Goal: Task Accomplishment & Management: Complete application form

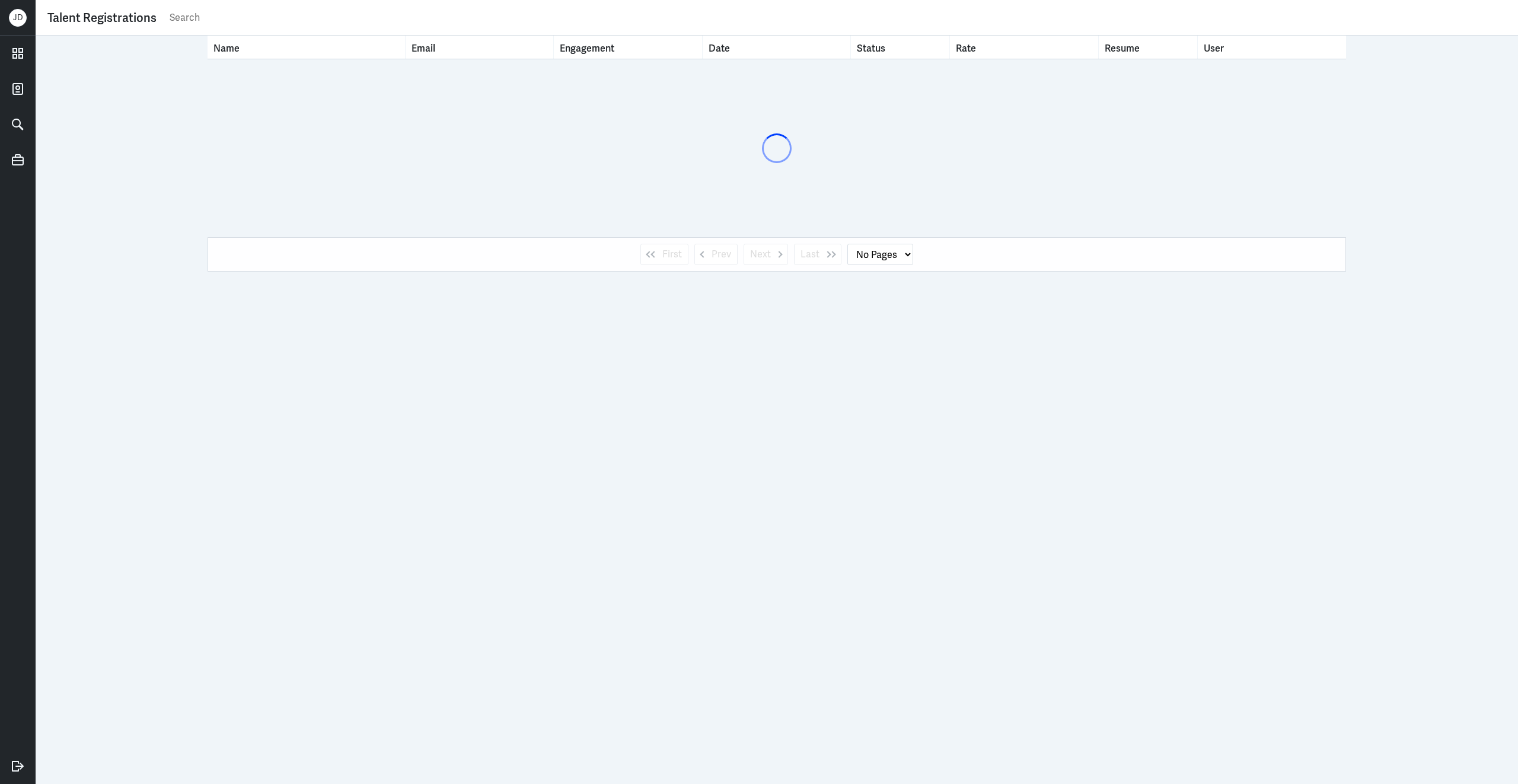
select select "1"
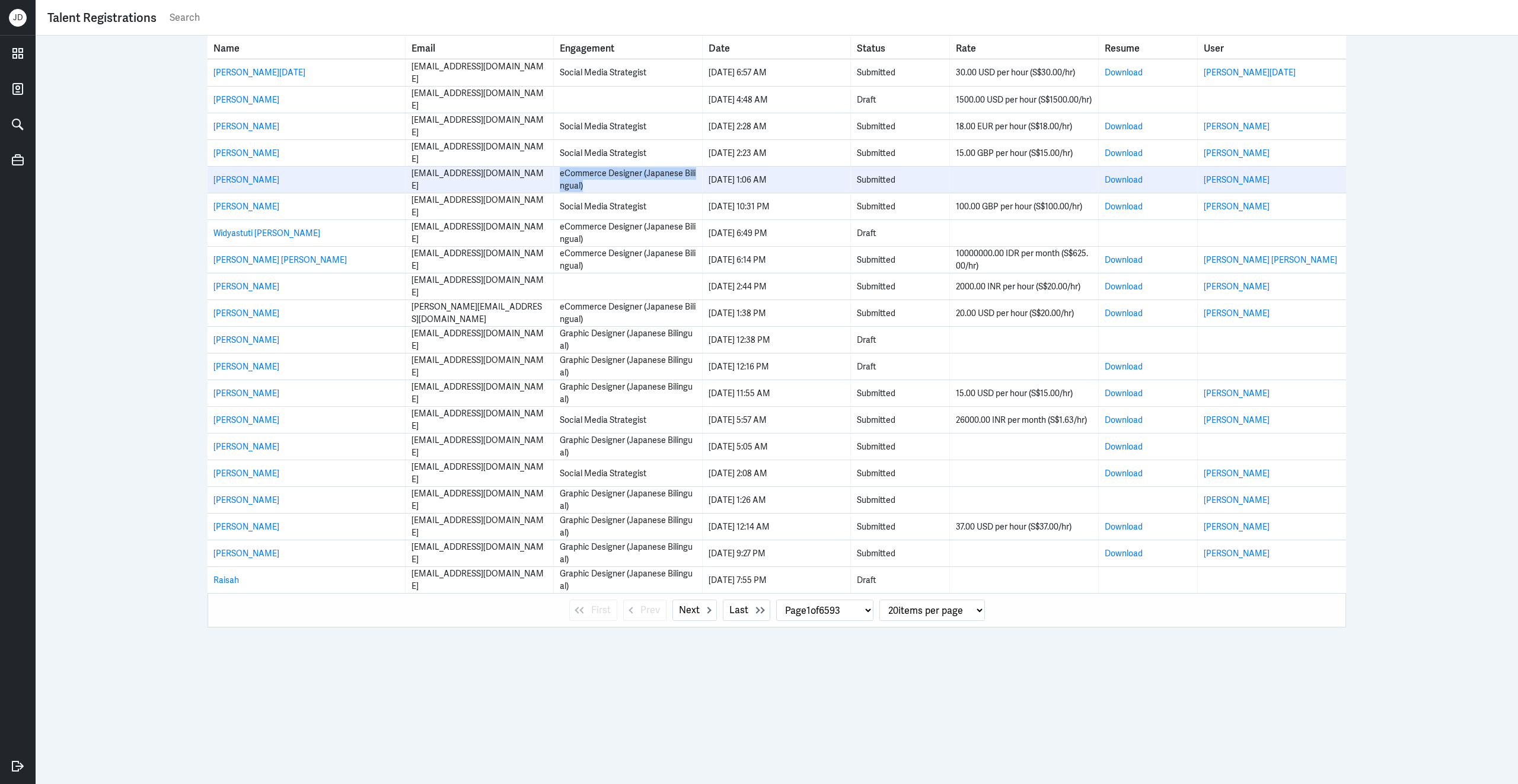
drag, startPoint x: 562, startPoint y: 177, endPoint x: 601, endPoint y: 189, distance: 40.8
click at [601, 189] on div "eCommerce Designer (Japanese Bilingual)" at bounding box center [627, 179] width 136 height 25
copy div "eCommerce Designer (Japanese Bilingual)"
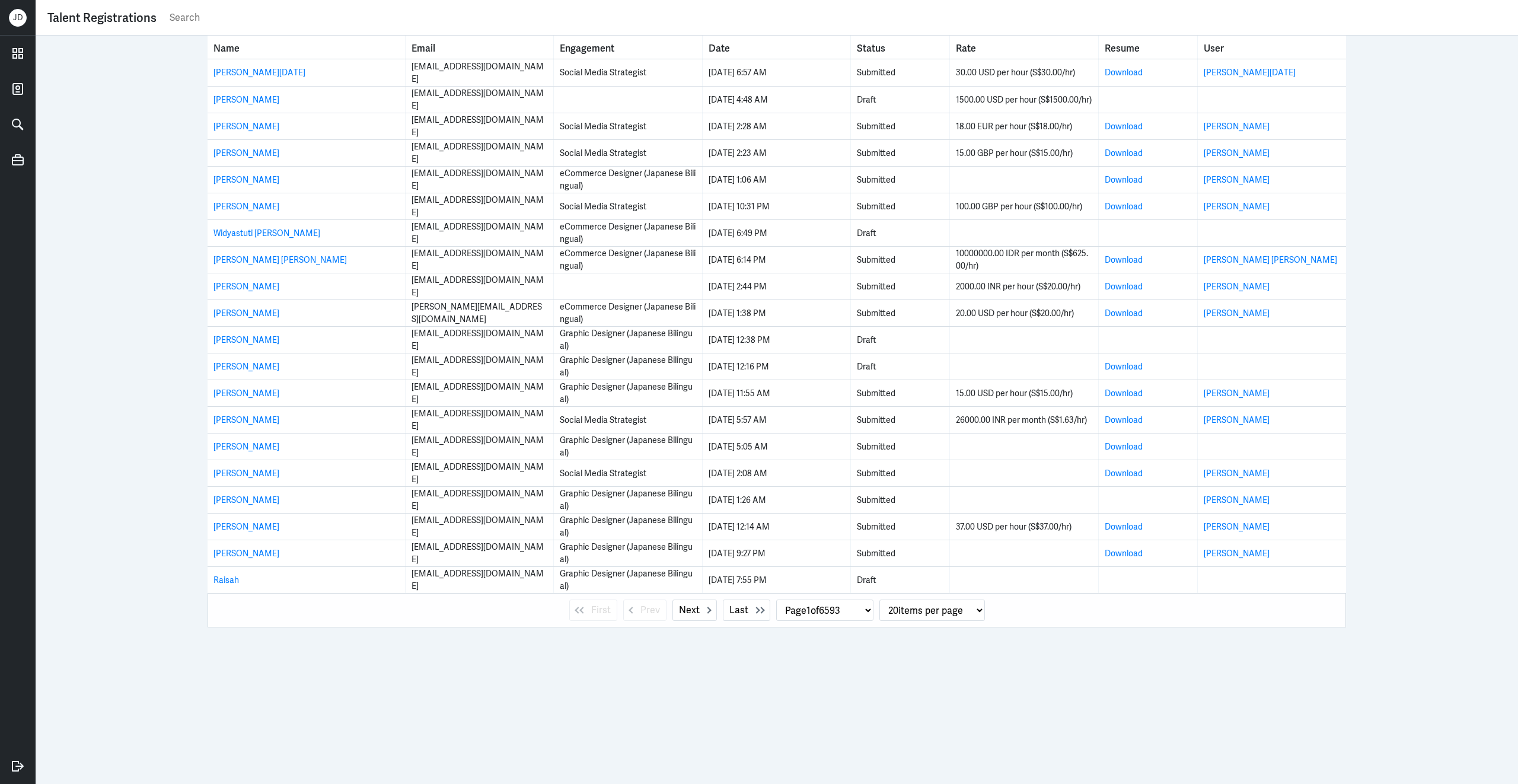
click at [293, 17] on input "text" at bounding box center [837, 17] width 1338 height 18
paste input "eCommerce Designer (Japanese Bilingual)"
type input "eCommerce Designer (Japanese Bilingual)"
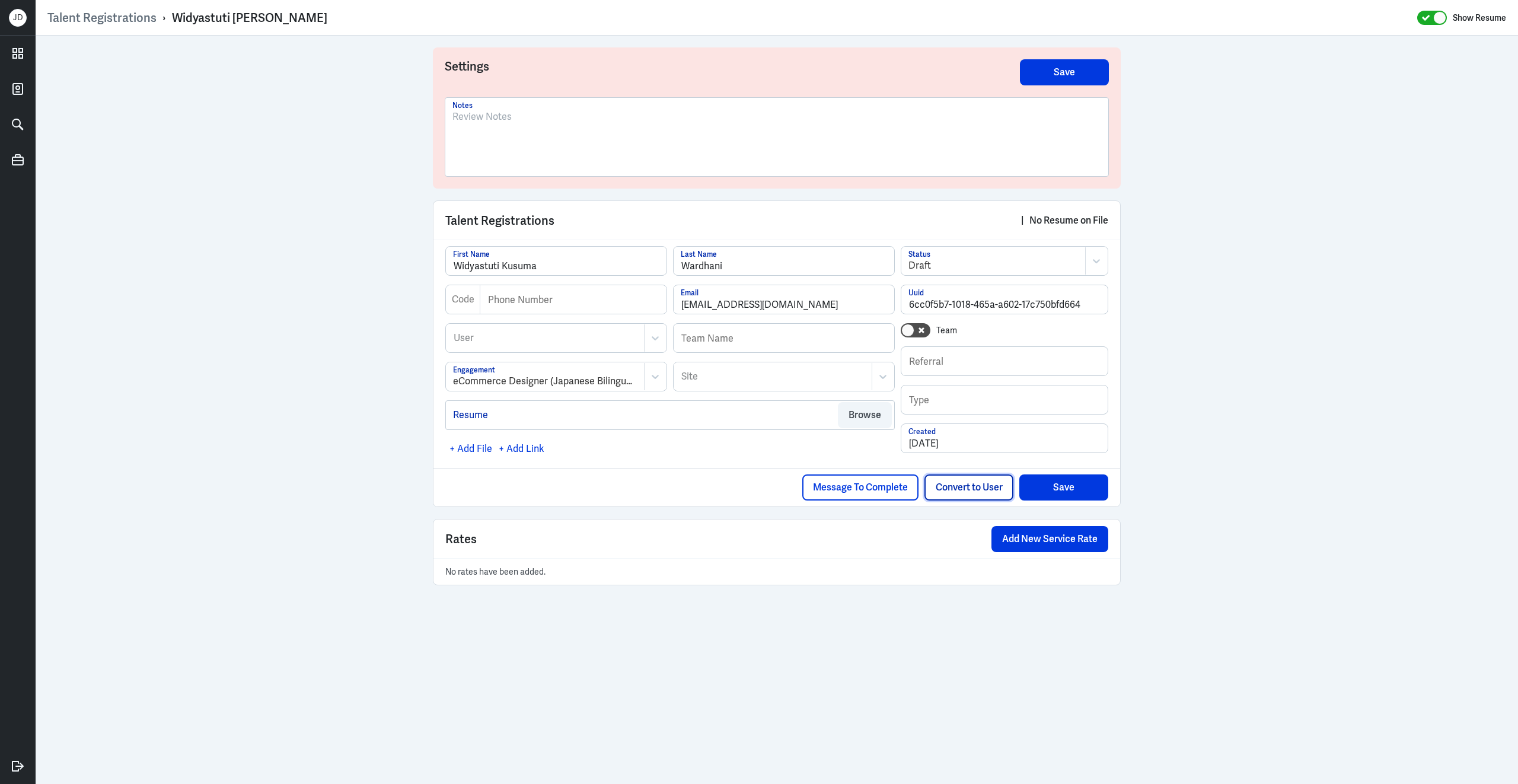
click at [958, 490] on button "Convert to User" at bounding box center [969, 487] width 89 height 26
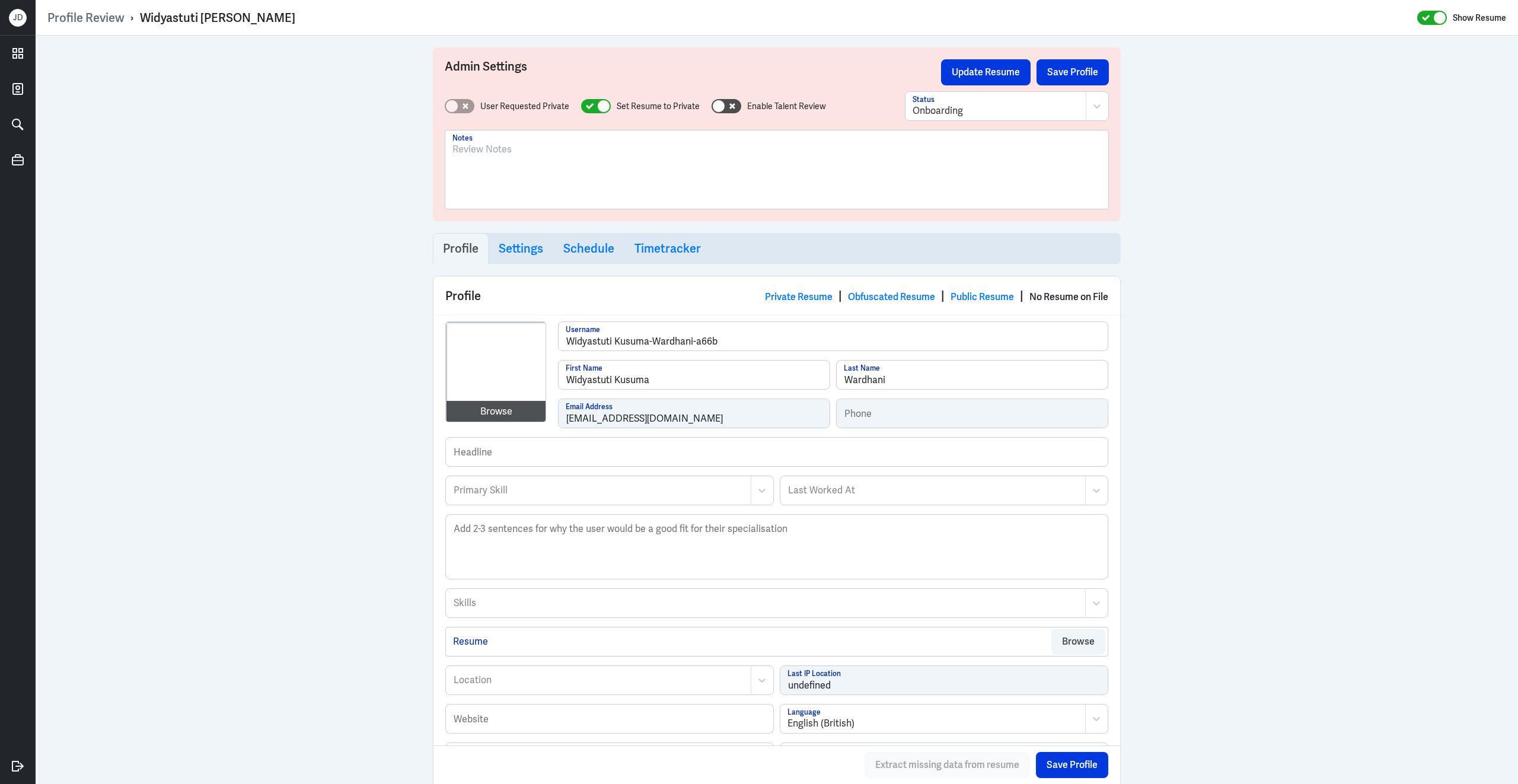
scroll to position [119, 0]
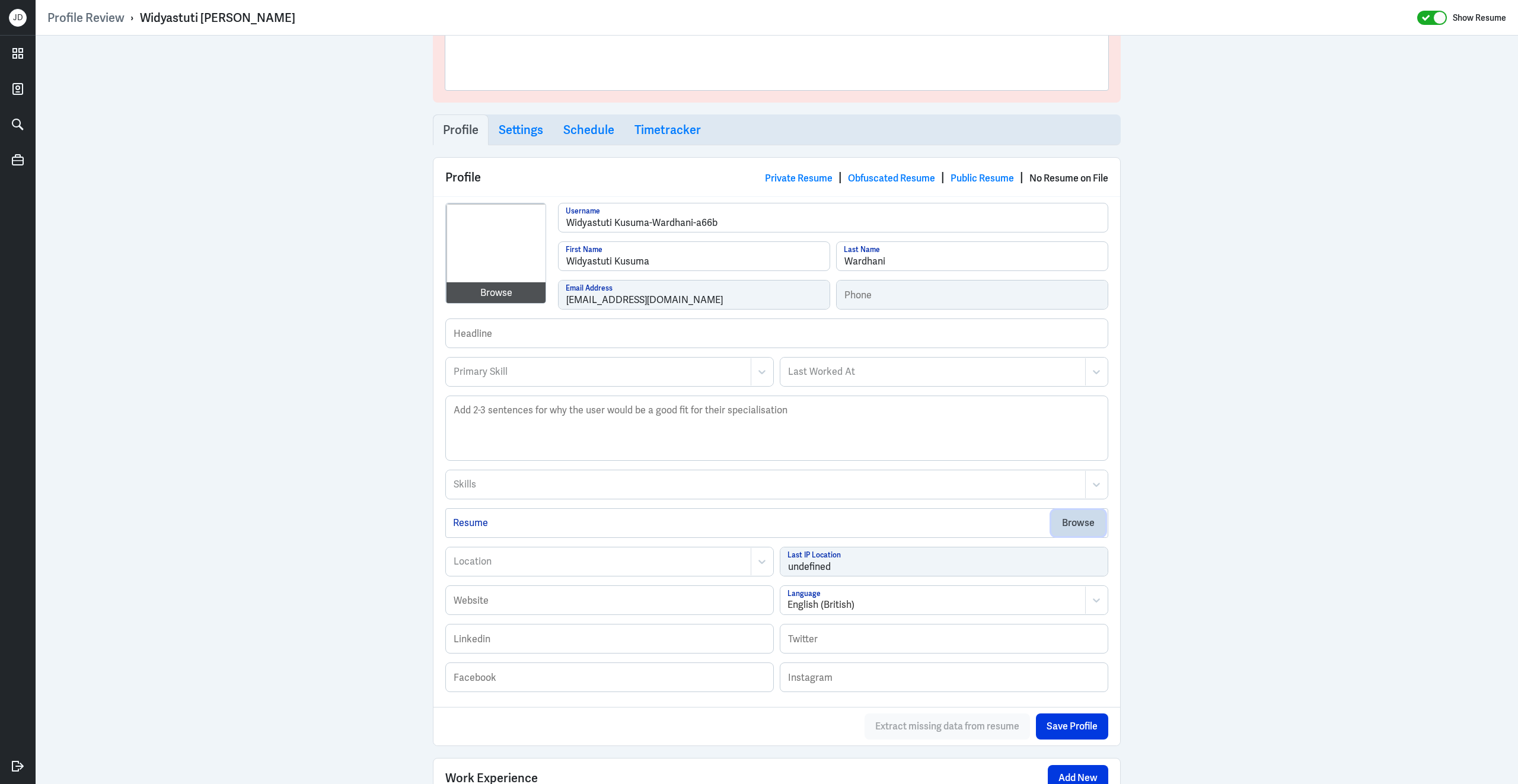
click at [1080, 524] on button "Browse" at bounding box center [1078, 522] width 54 height 26
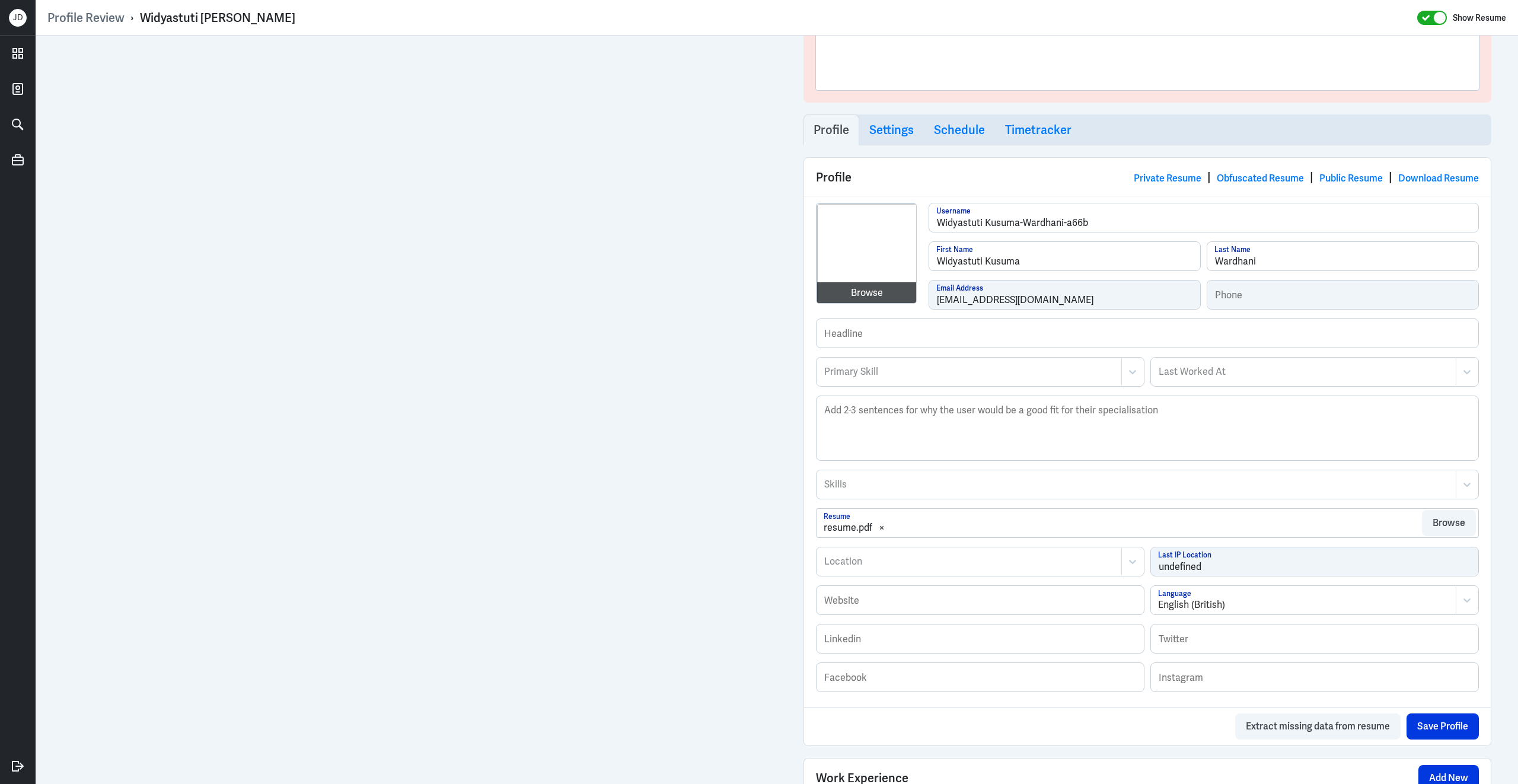
scroll to position [0, 0]
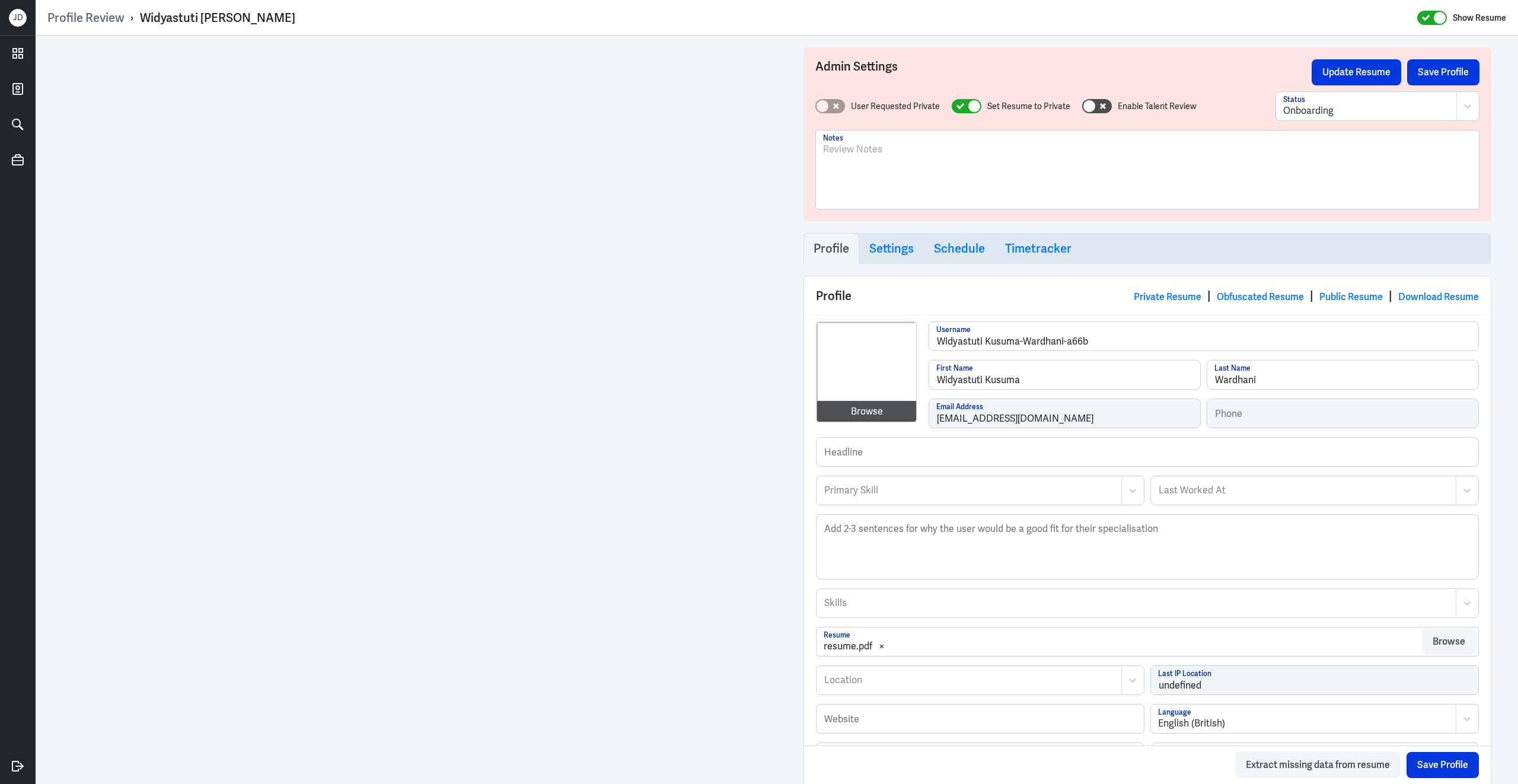
click at [893, 167] on div at bounding box center [1147, 174] width 648 height 64
click at [1441, 74] on button "Save Profile" at bounding box center [1443, 72] width 72 height 26
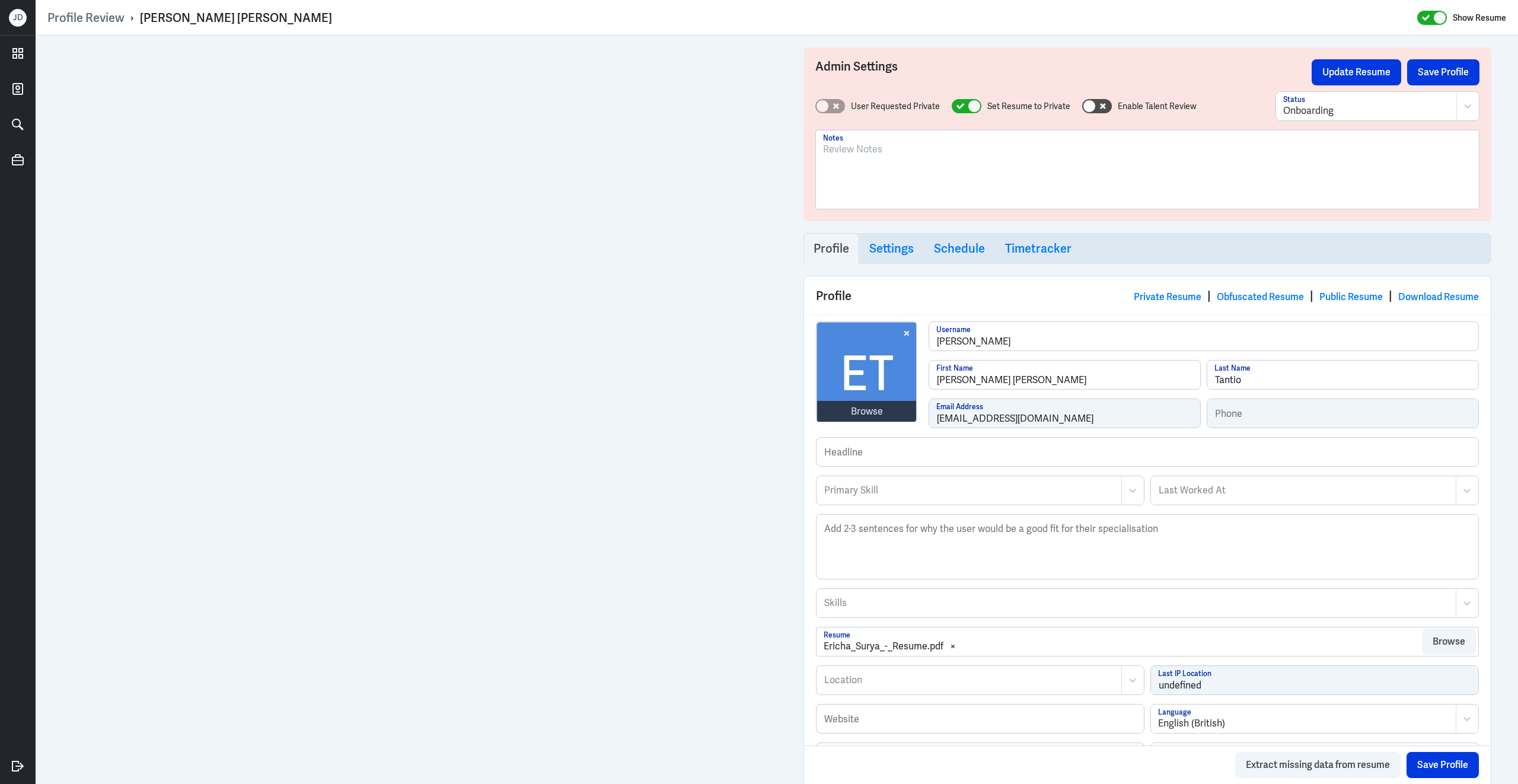
click at [915, 162] on div at bounding box center [1147, 174] width 648 height 64
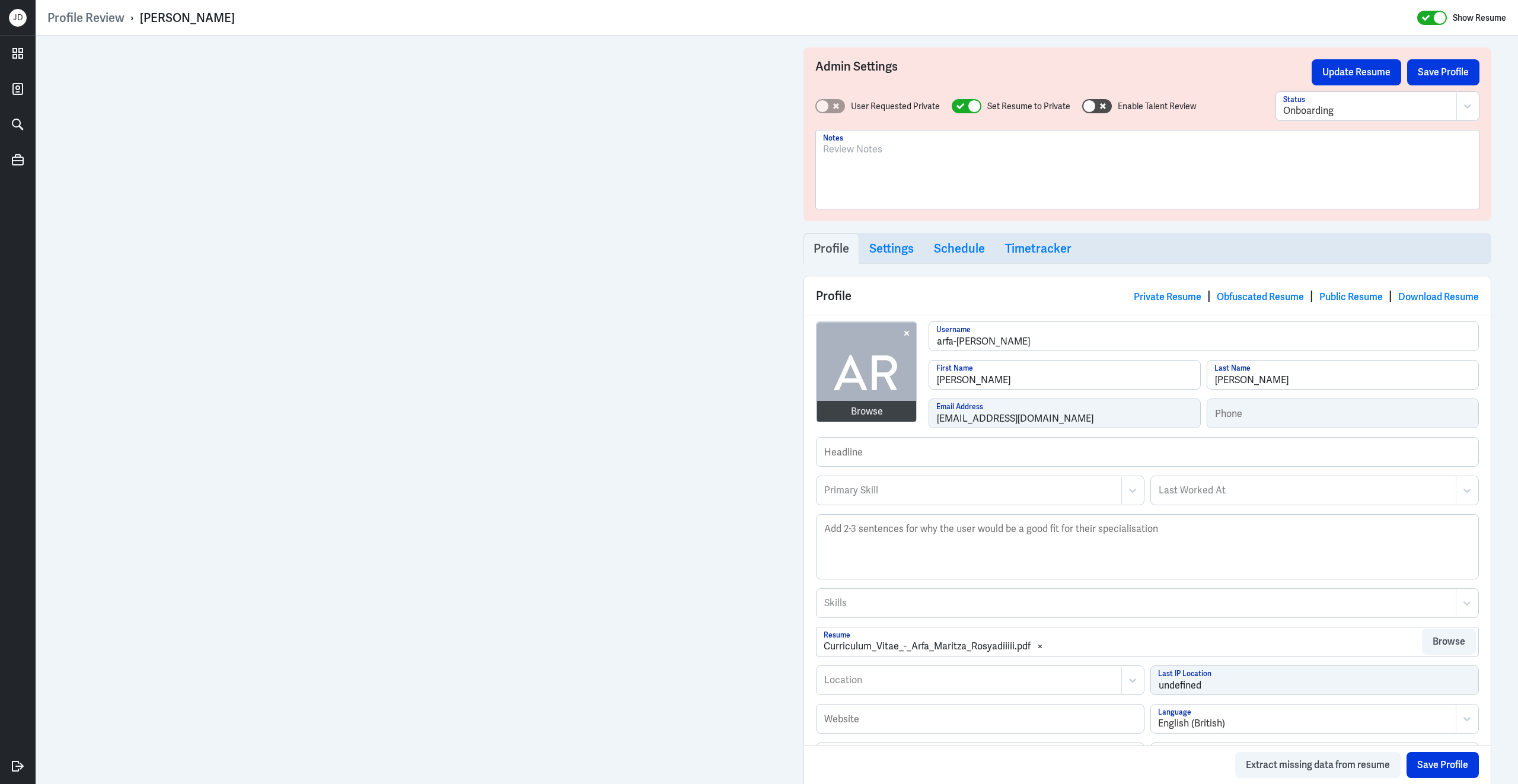
click at [939, 182] on div at bounding box center [1147, 174] width 648 height 64
